Goal: Check status: Check status

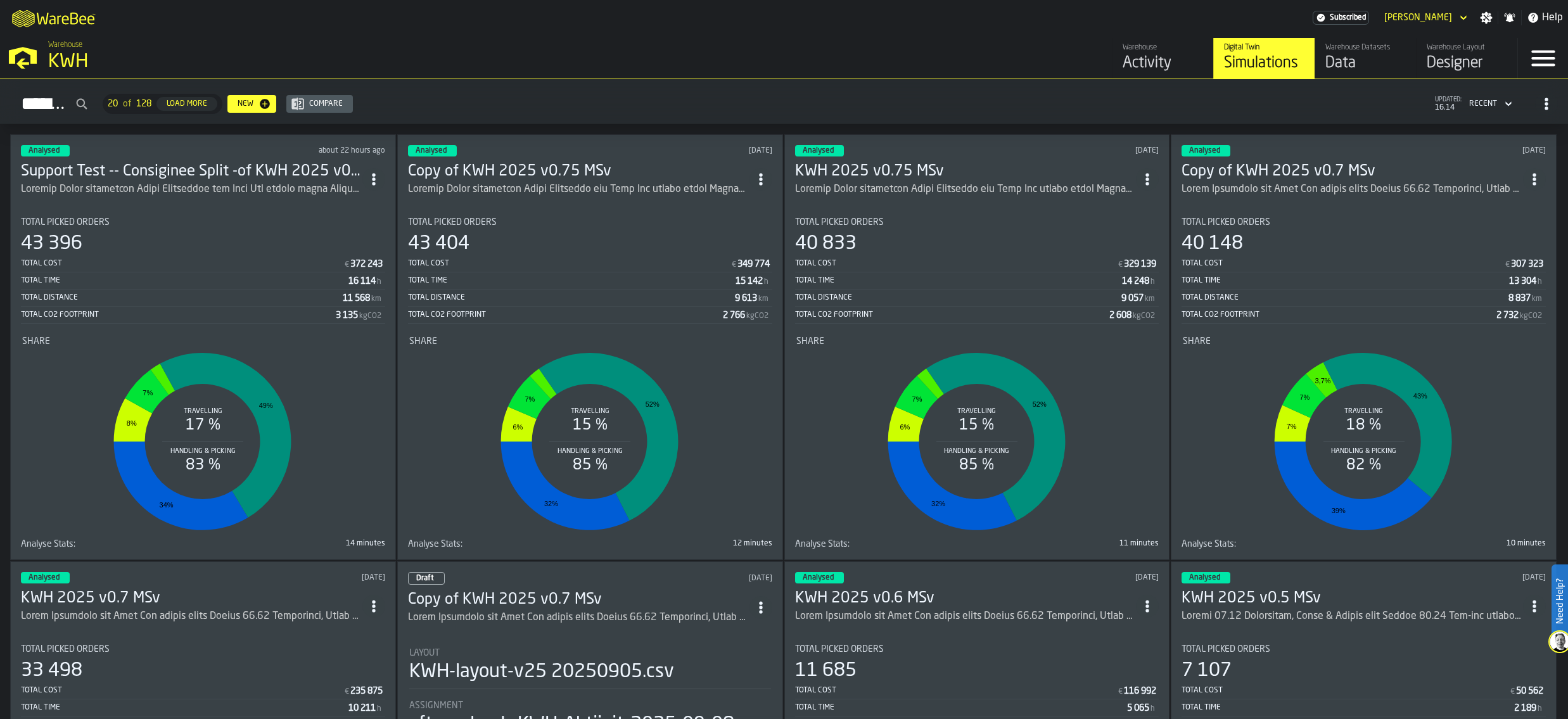
click at [187, 165] on h3 "Support Test -- Consiginee Split -of KWH 2025 v0.75 MSv" at bounding box center [191, 171] width 341 height 20
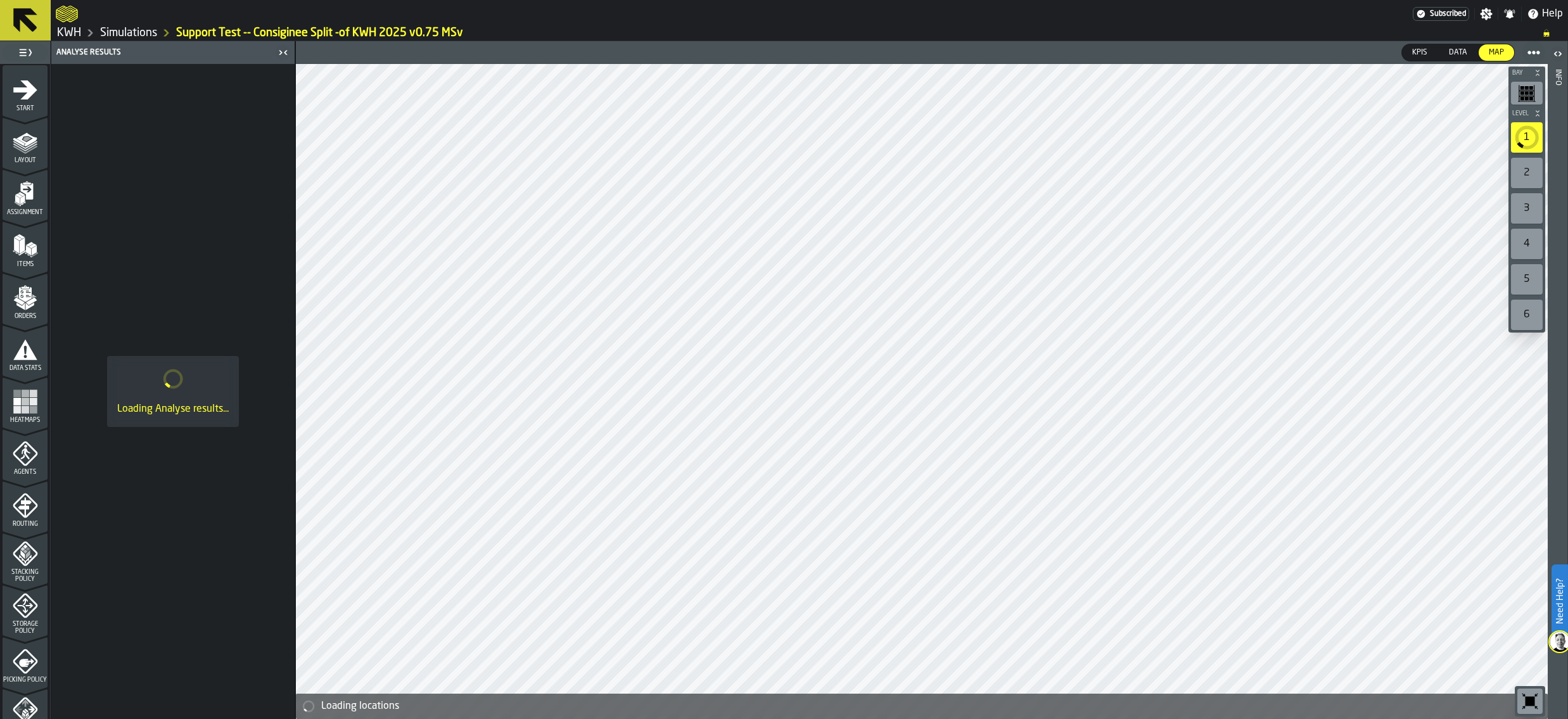
click at [125, 35] on link "Simulations" at bounding box center [128, 33] width 57 height 13
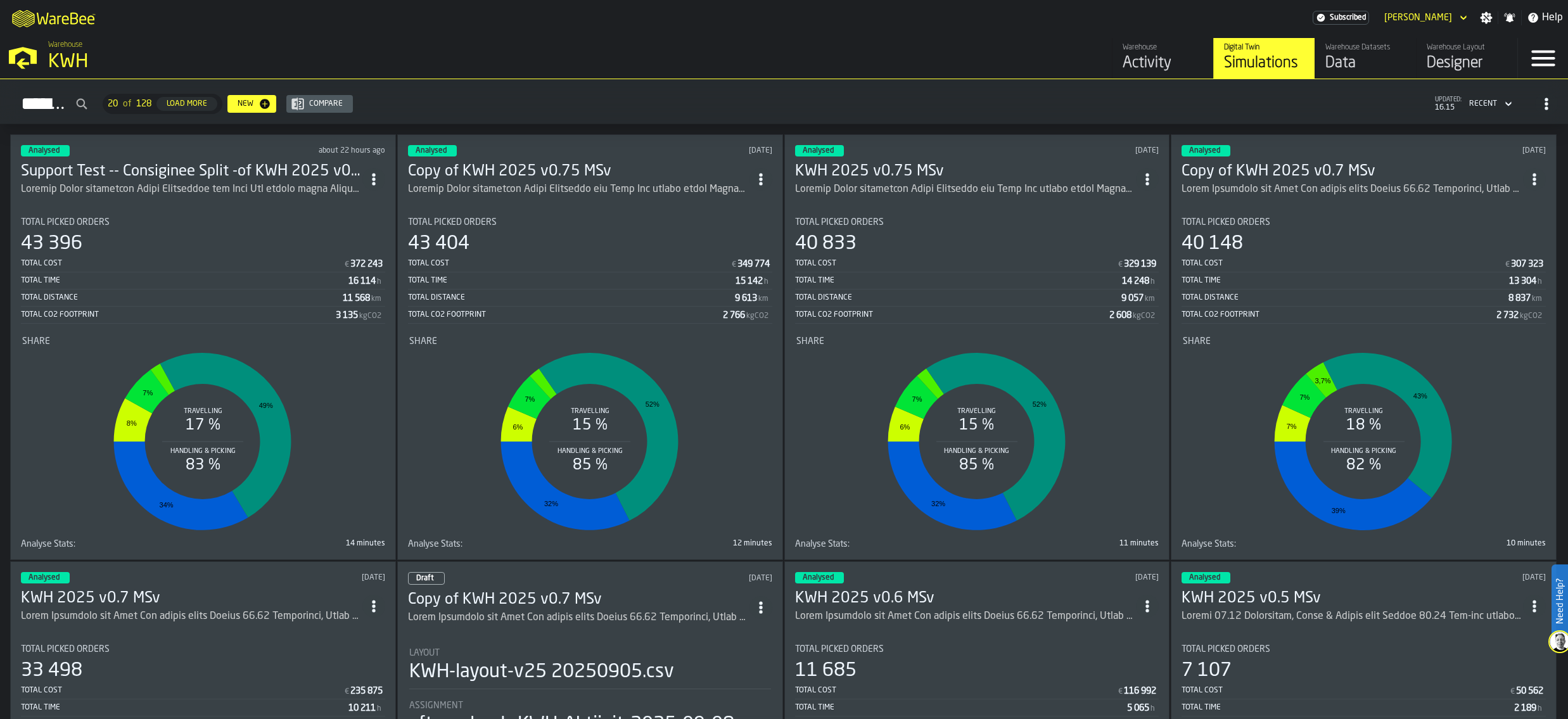
click at [218, 166] on h3 "Support Test -- Consiginee Split -of KWH 2025 v0.75 MSv" at bounding box center [191, 171] width 341 height 20
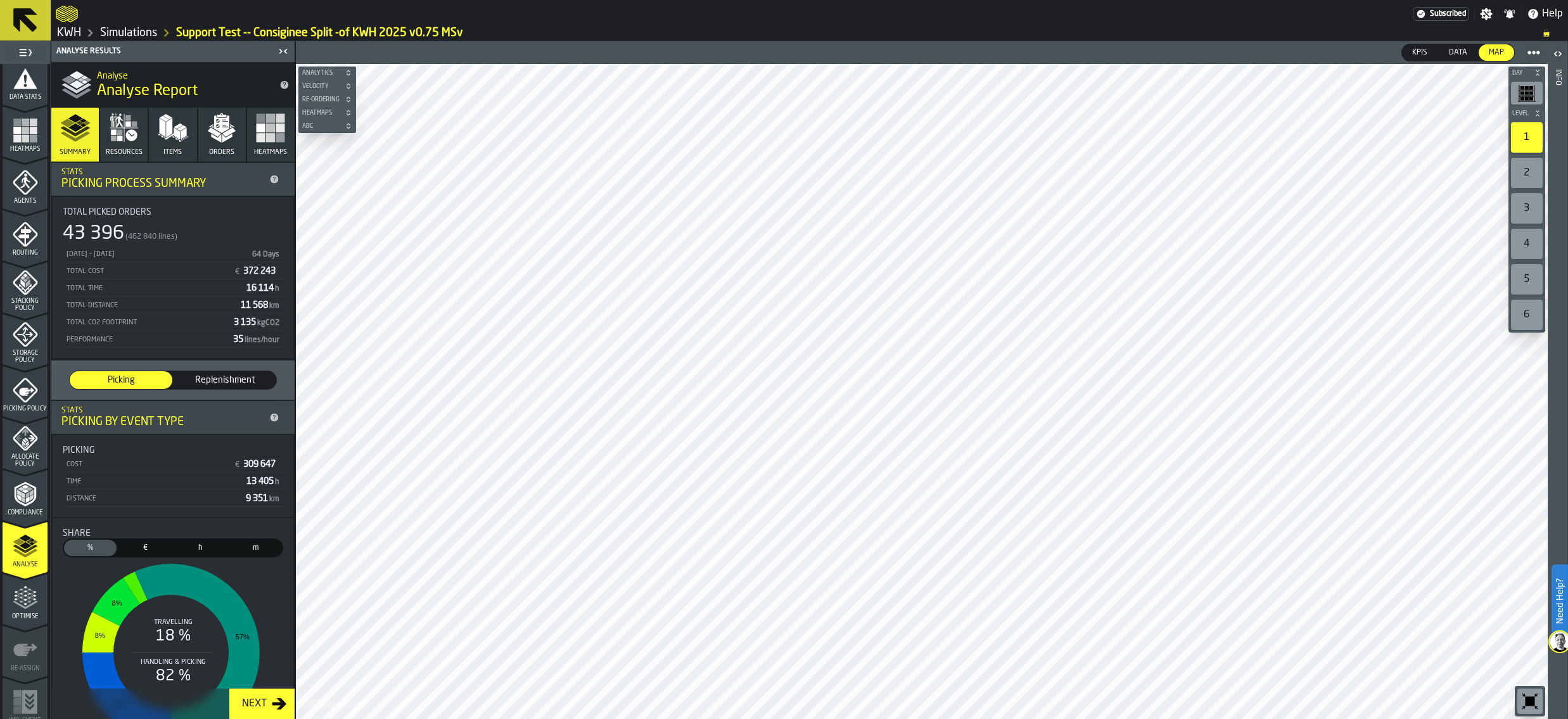
scroll to position [280, 0]
click at [222, 138] on polygon "button" at bounding box center [227, 138] width 11 height 9
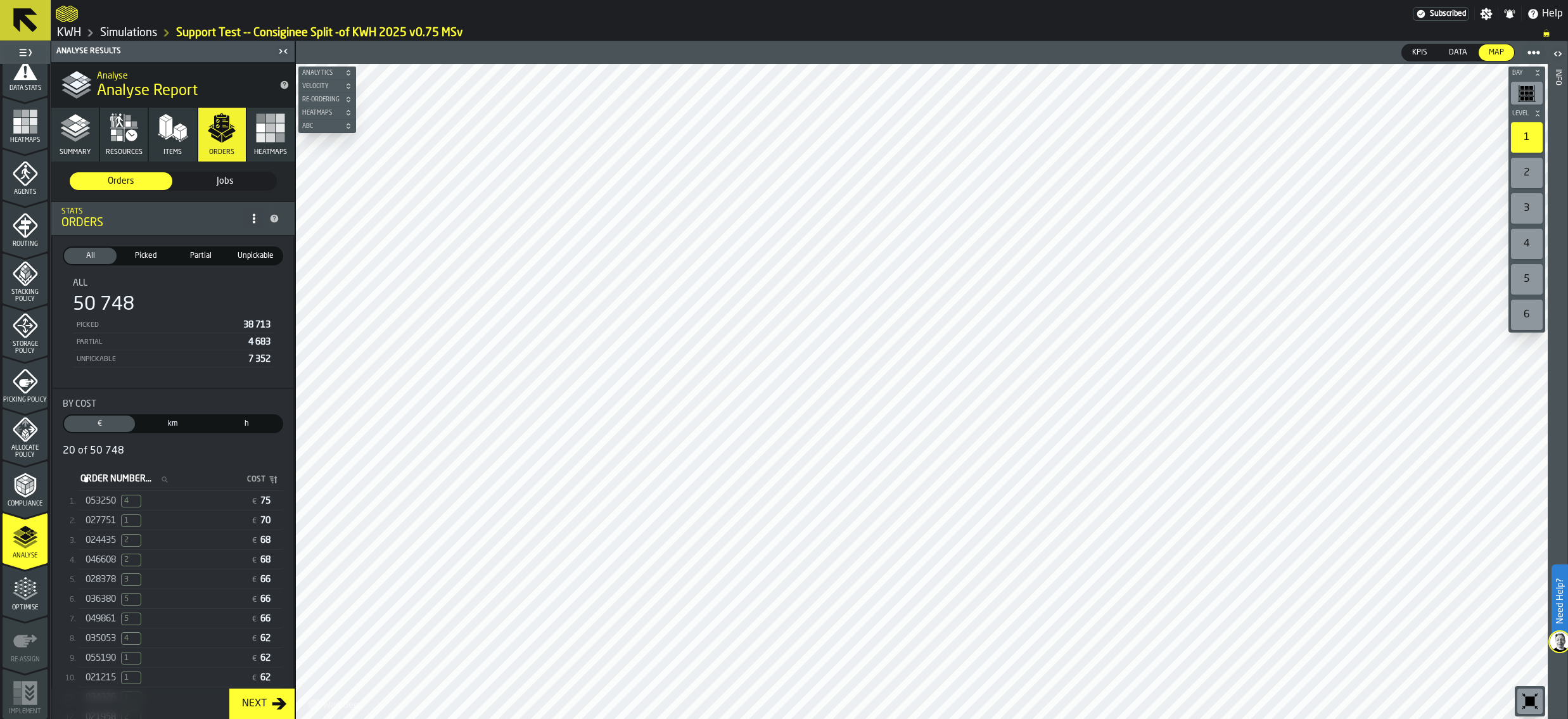
click at [117, 483] on label "Order Number... Order Number..." at bounding box center [128, 479] width 100 height 16
click at [117, 483] on input "Order Number... Order Number..." at bounding box center [128, 479] width 100 height 16
click at [114, 483] on input "*****" at bounding box center [128, 479] width 100 height 16
drag, startPoint x: 123, startPoint y: 480, endPoint x: 279, endPoint y: 570, distance: 180.1
click at [105, 479] on input "******" at bounding box center [128, 479] width 100 height 16
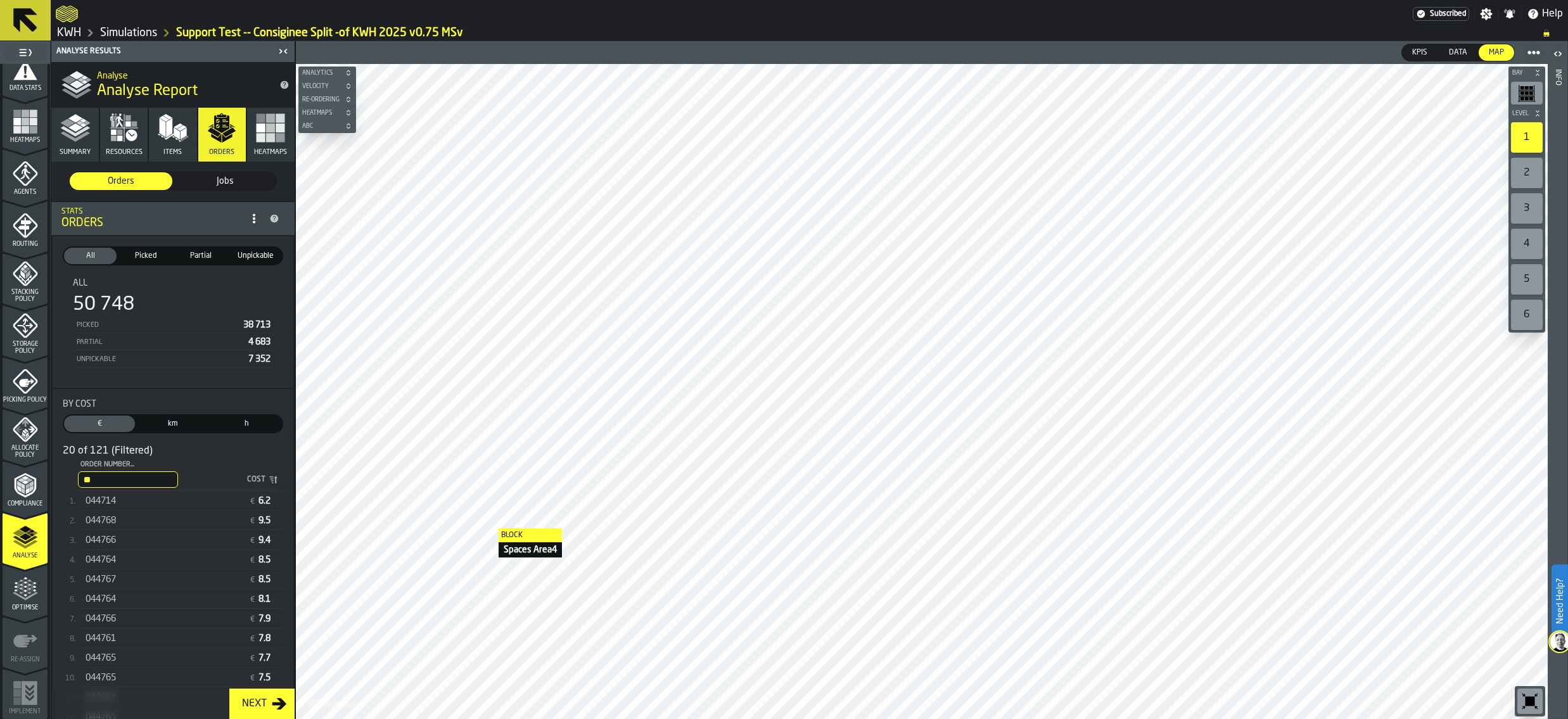
type input "*"
type input "******"
click at [109, 560] on span "044764" at bounding box center [101, 560] width 31 height 11
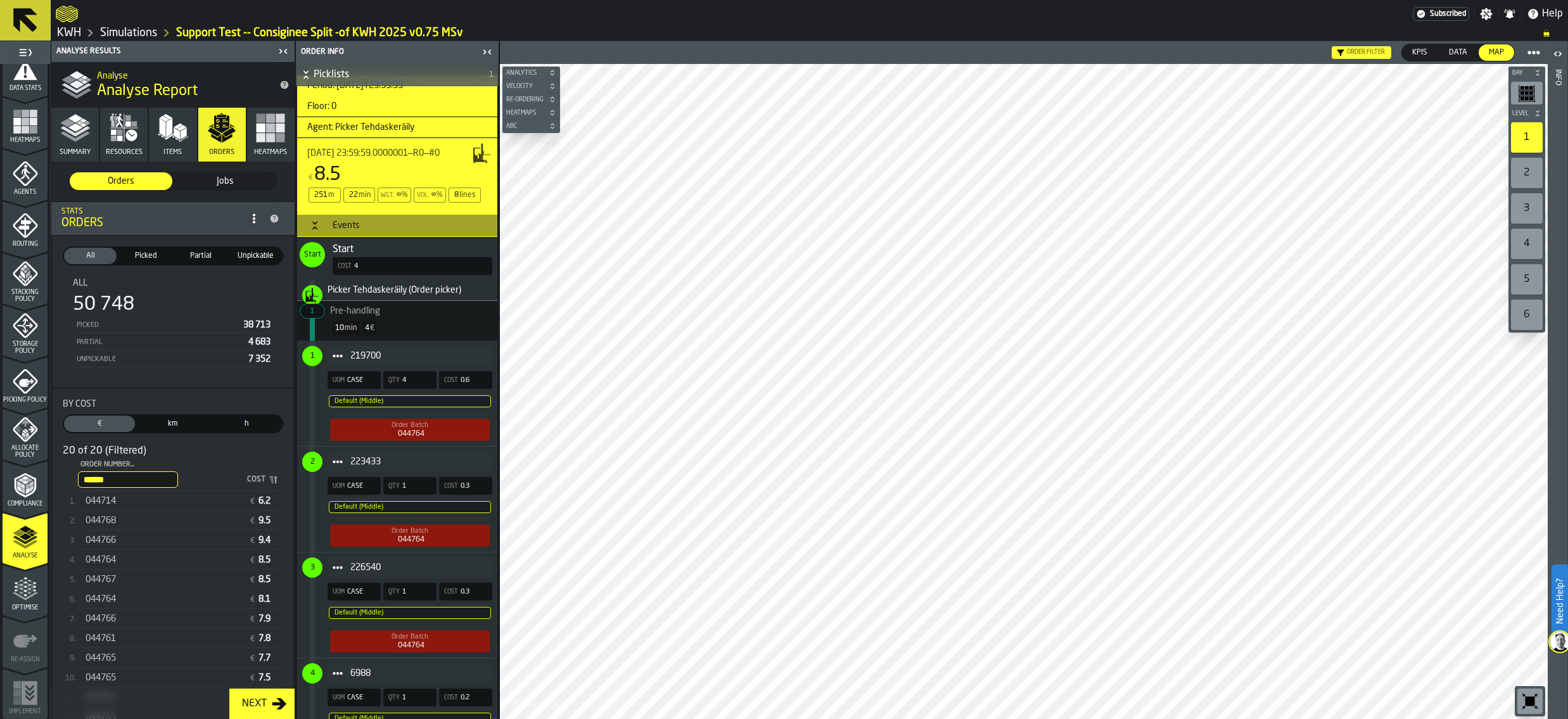
scroll to position [444, 0]
click at [114, 581] on span "044767" at bounding box center [101, 579] width 31 height 11
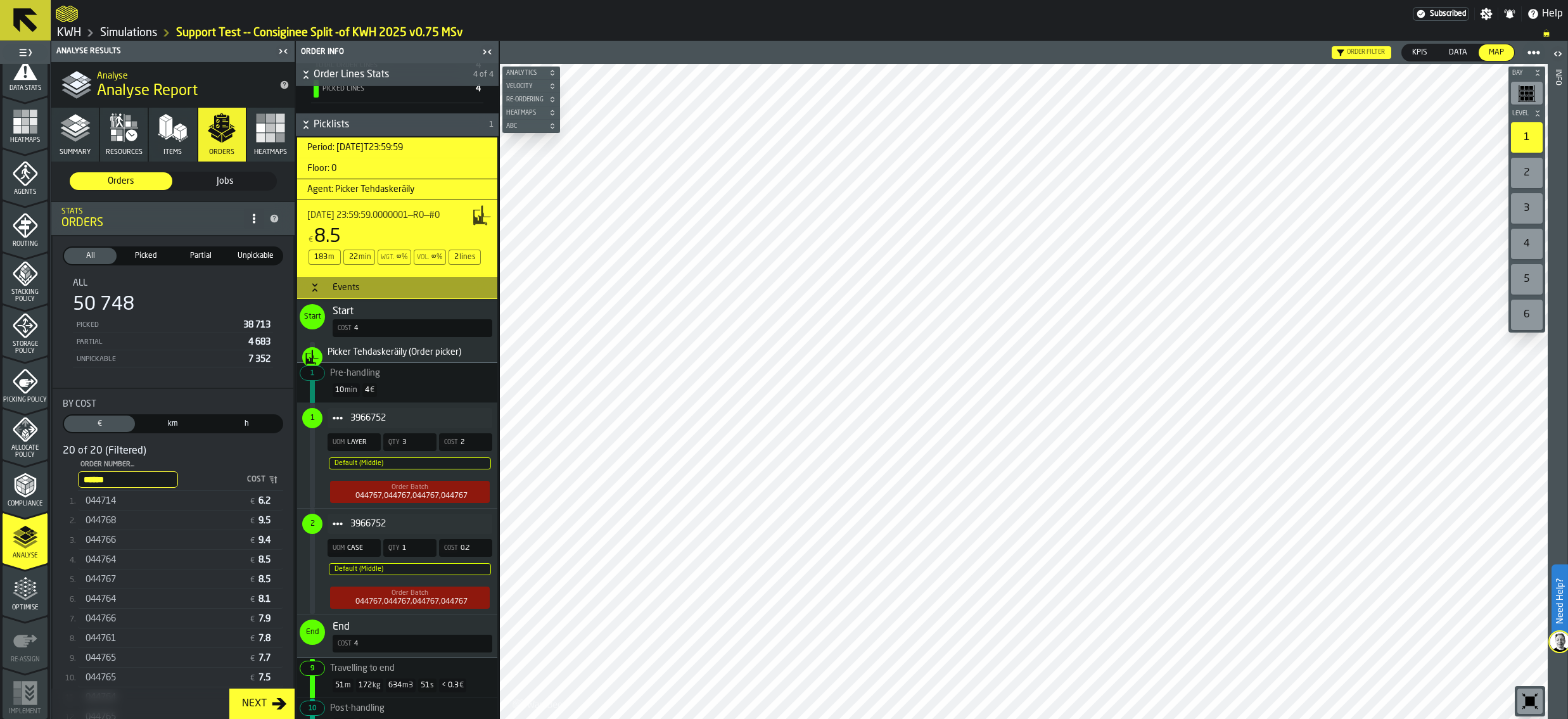
scroll to position [404, 0]
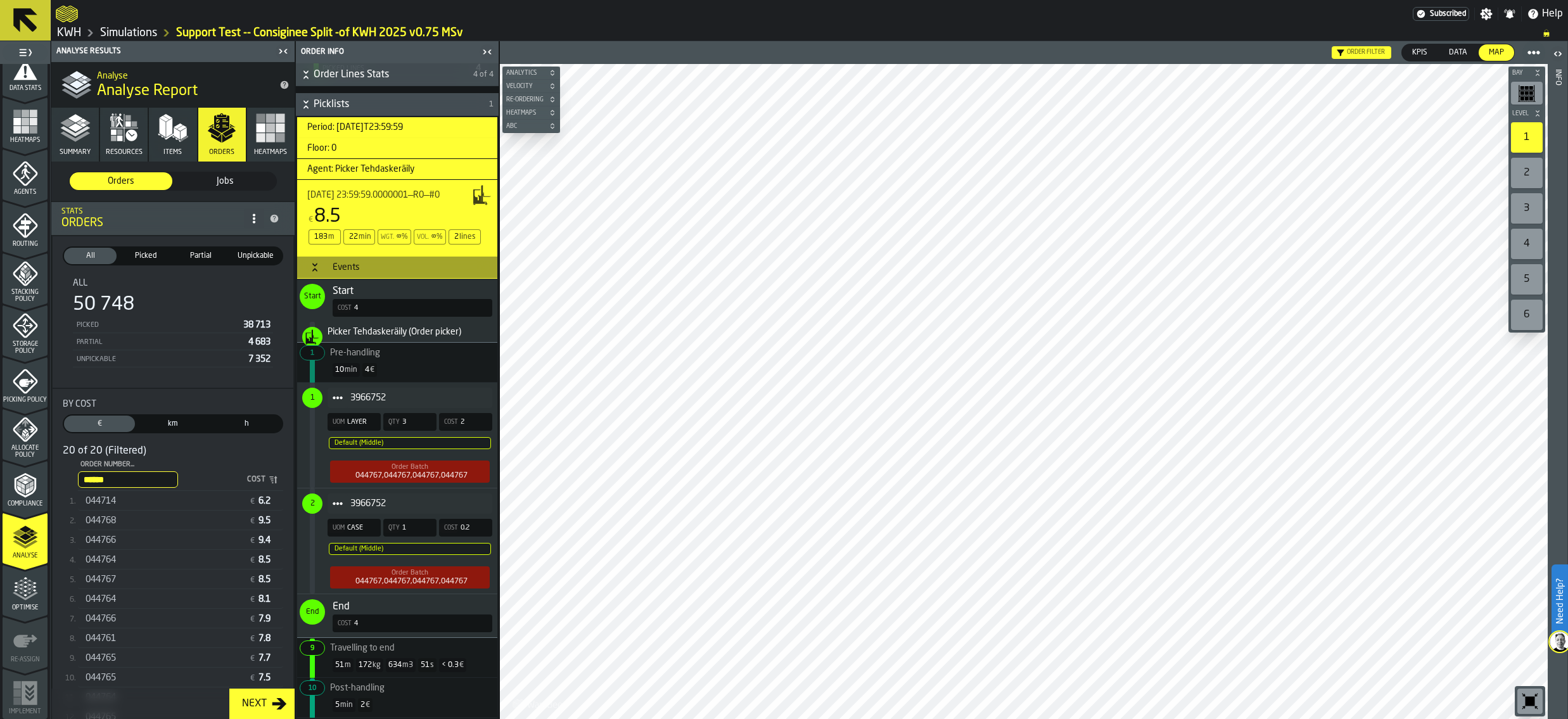
click at [107, 657] on span "044765" at bounding box center [101, 658] width 31 height 11
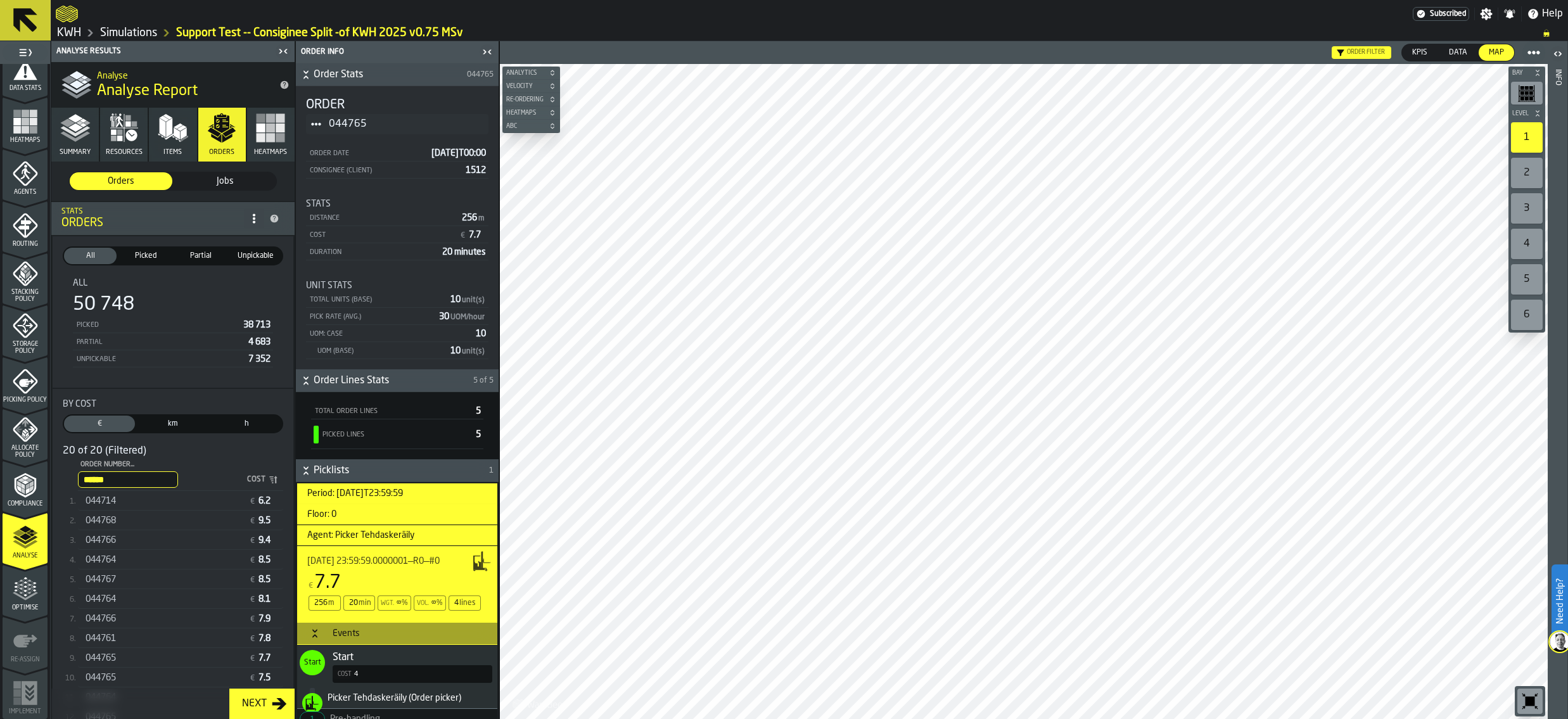
click at [1527, 171] on div "2" at bounding box center [1526, 173] width 32 height 31
click at [1527, 129] on div "1" at bounding box center [1526, 138] width 32 height 31
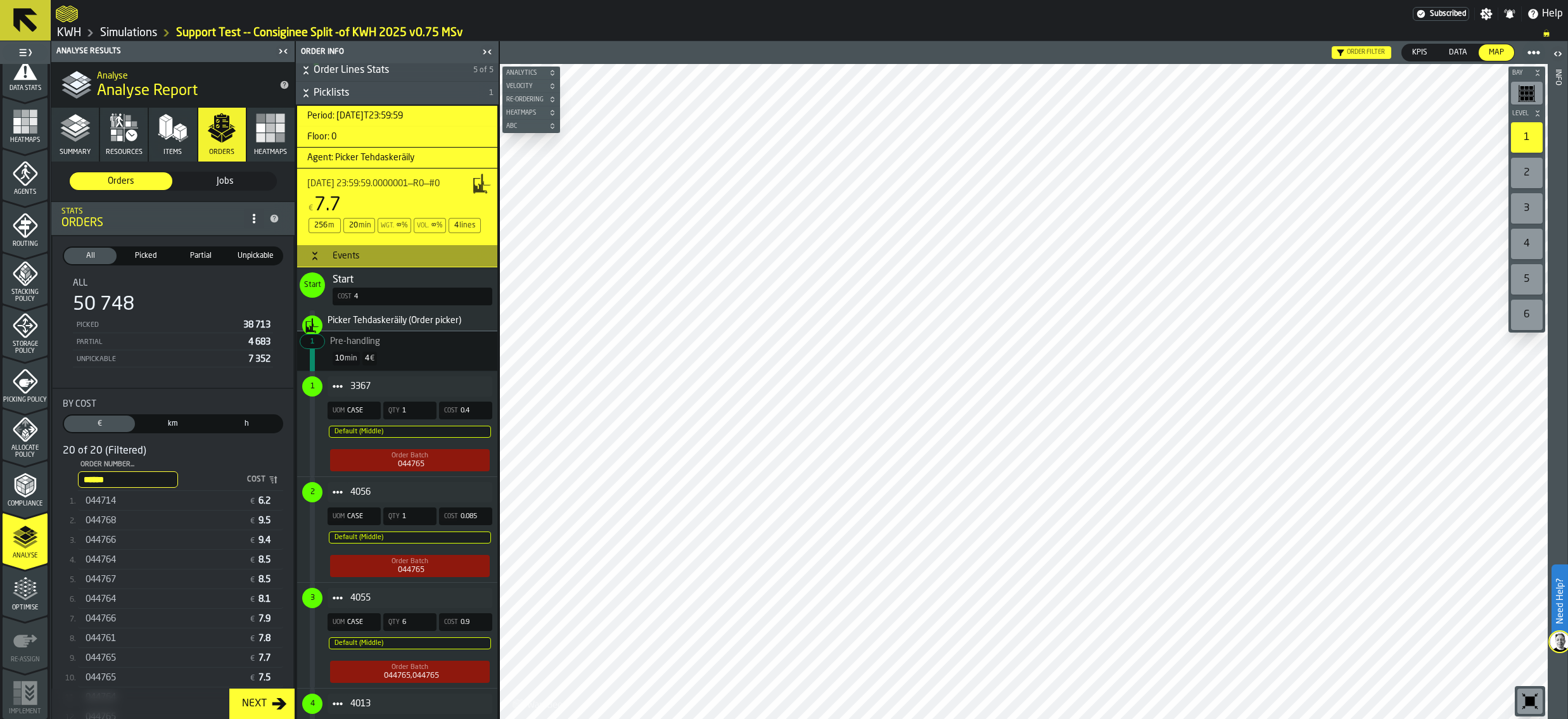
scroll to position [380, 0]
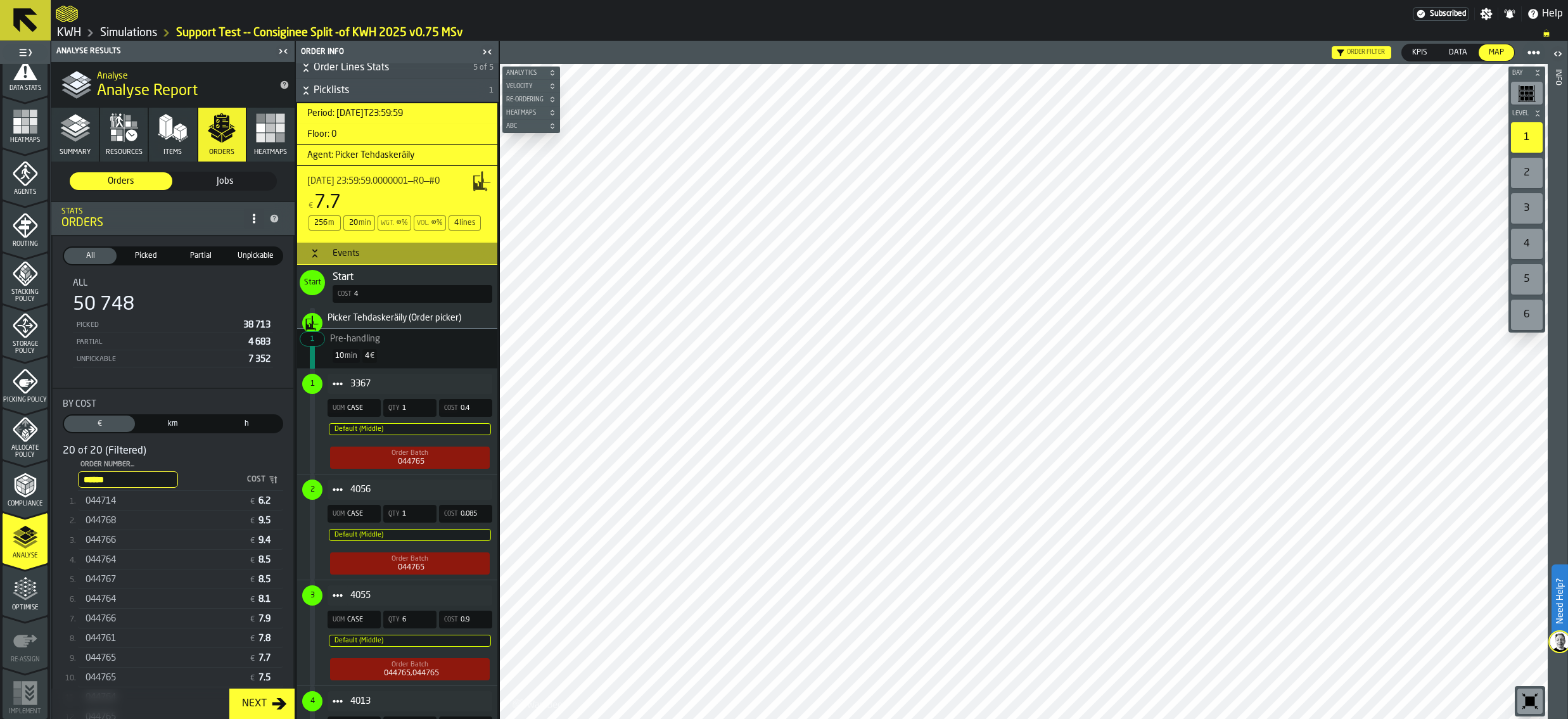
click at [357, 489] on span "4056" at bounding box center [416, 490] width 132 height 11
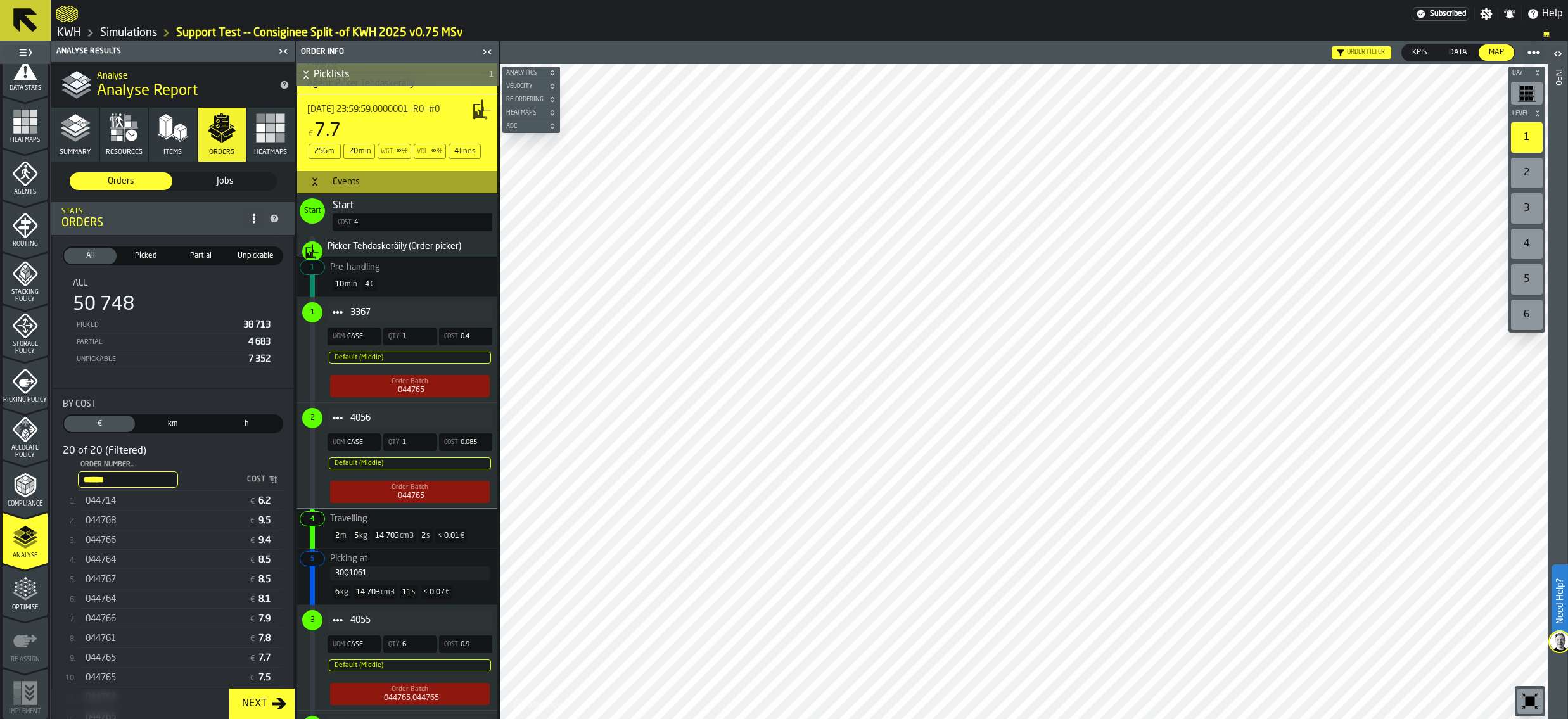
scroll to position [571, 0]
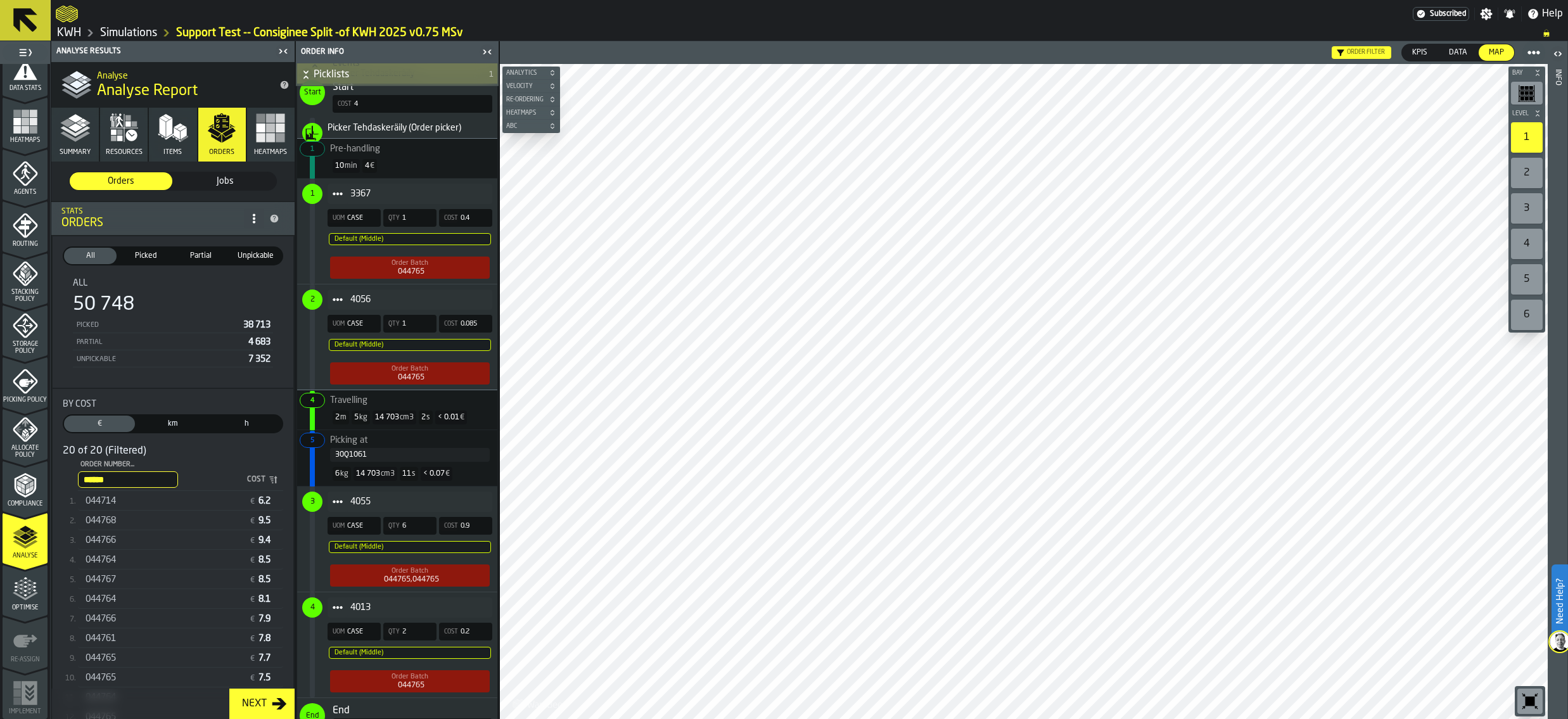
click at [390, 459] on div "30Q1061" at bounding box center [409, 454] width 149 height 9
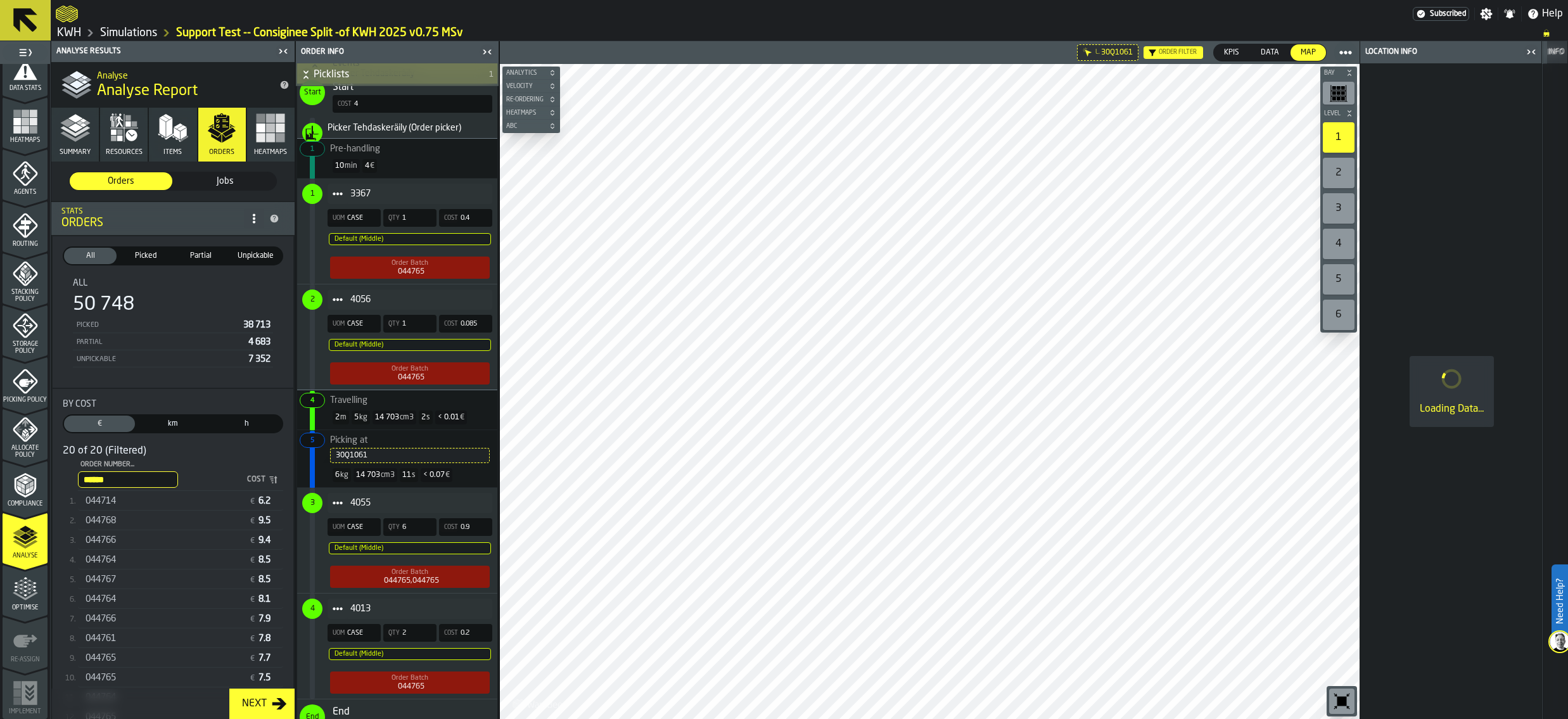
scroll to position [682, 0]
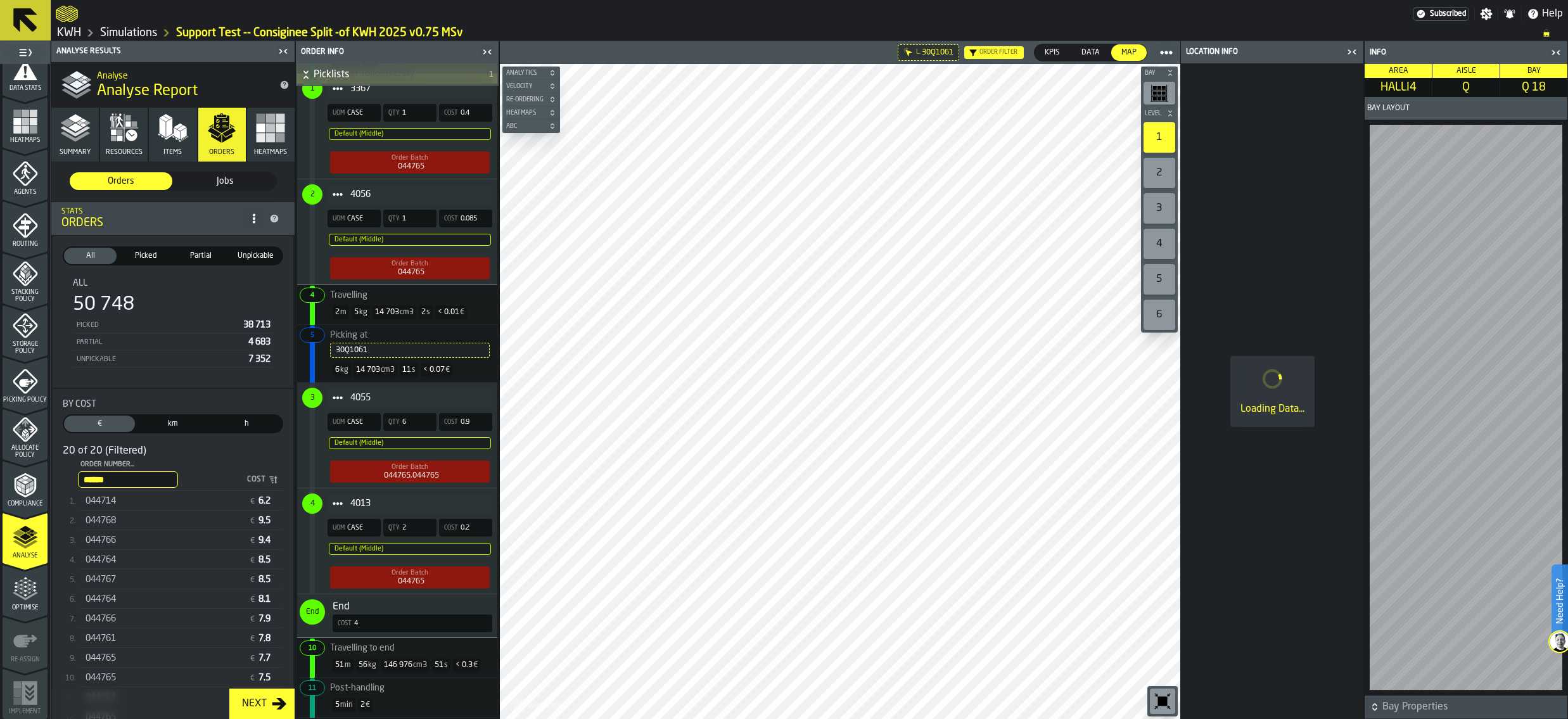
click at [318, 507] on span "4" at bounding box center [312, 503] width 20 height 20
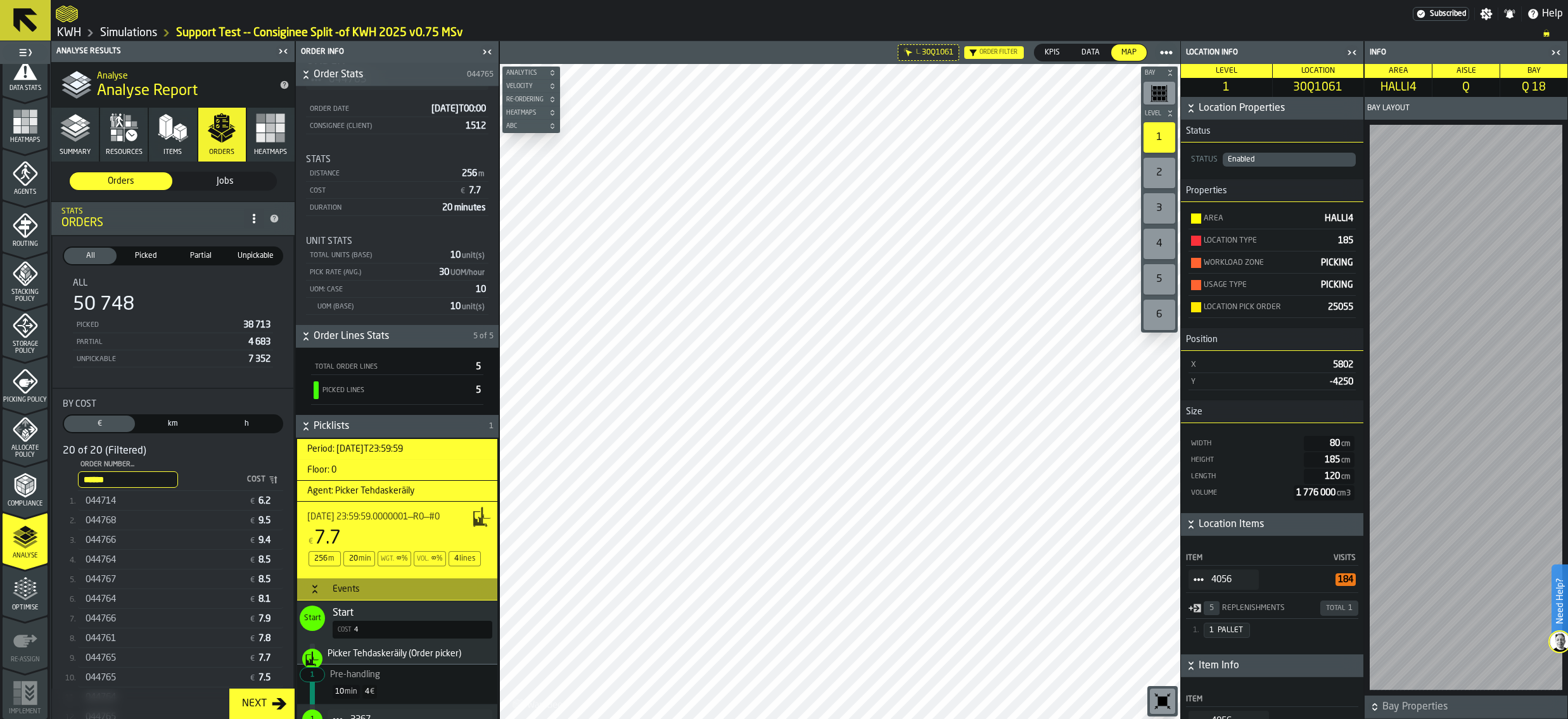
scroll to position [0, 0]
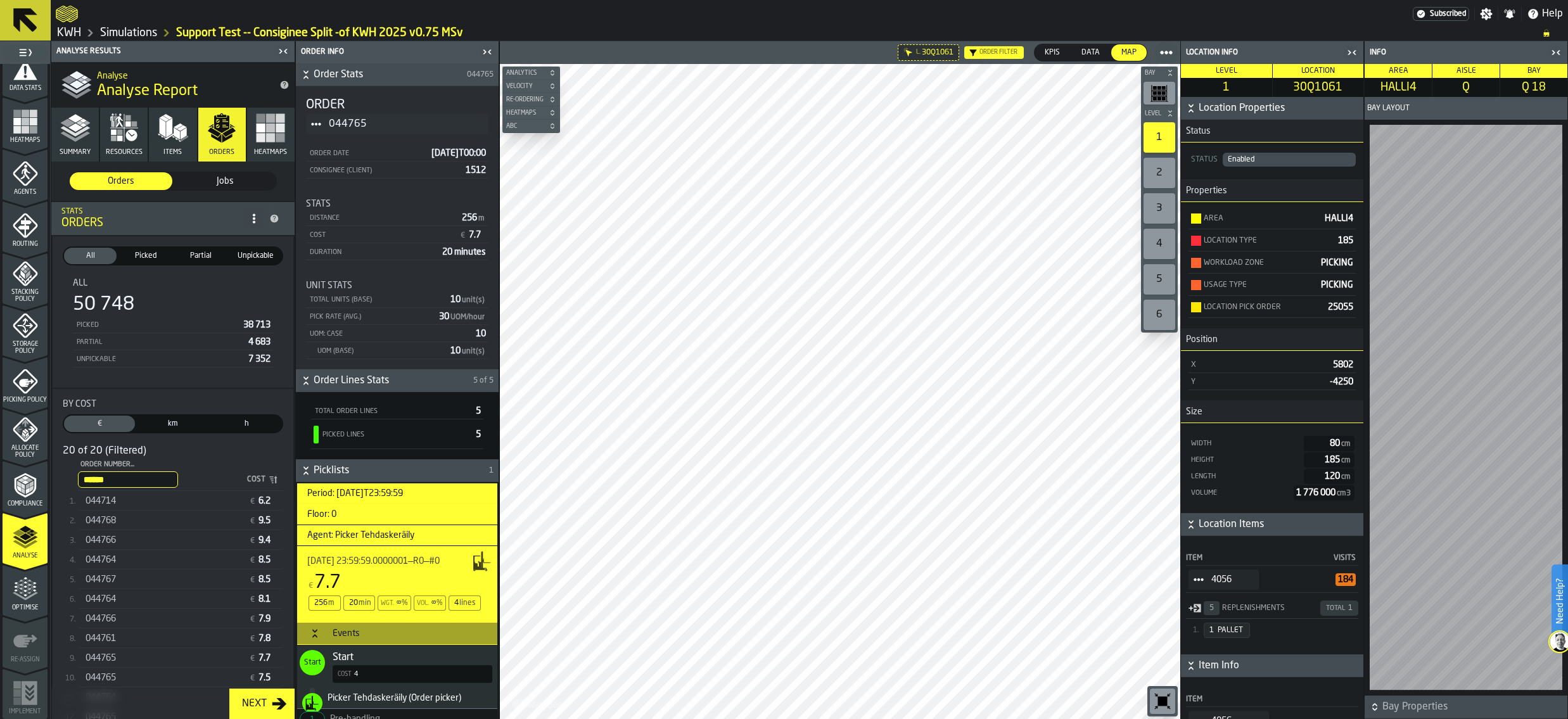
click at [66, 140] on icon "button" at bounding box center [76, 128] width 31 height 31
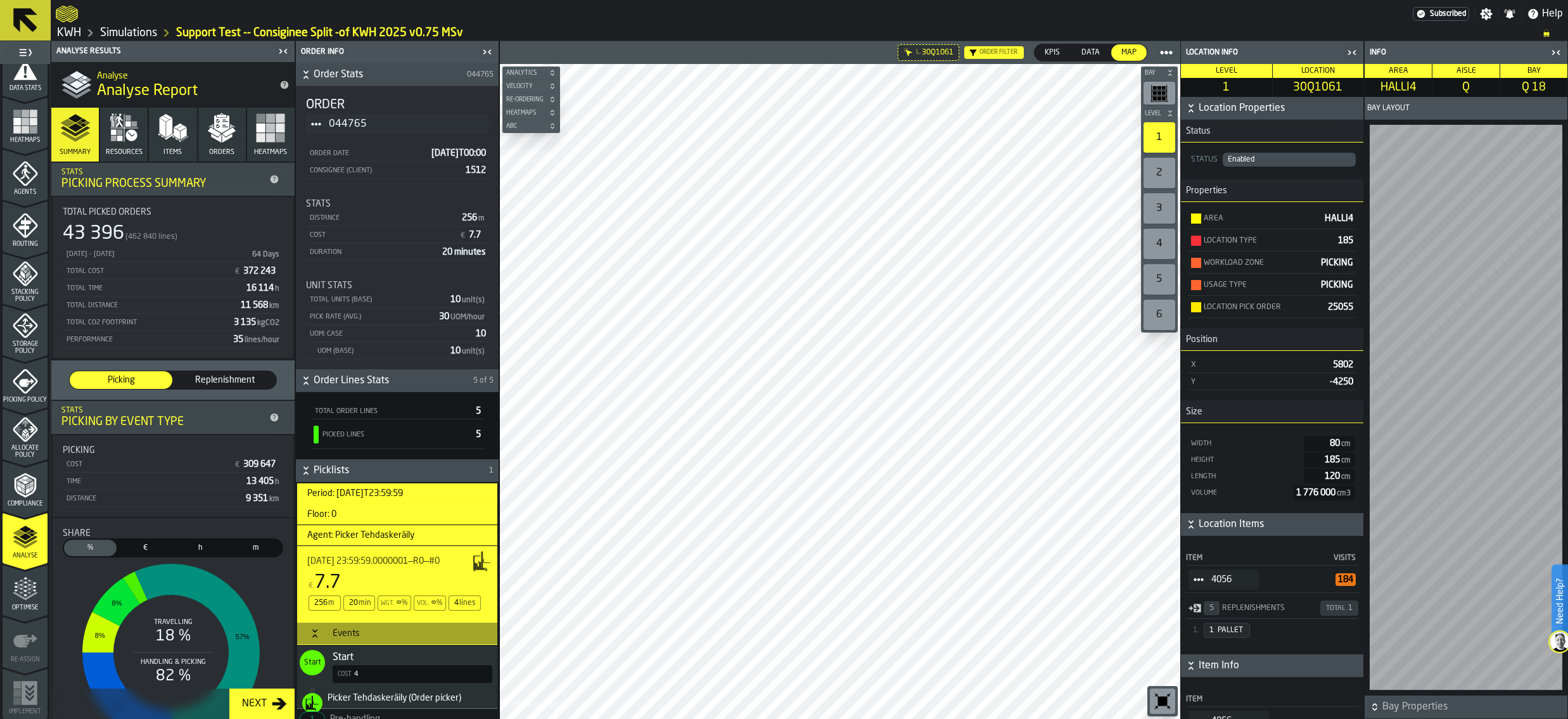
click at [120, 141] on icon "button" at bounding box center [124, 128] width 31 height 31
